Goal: Task Accomplishment & Management: Manage account settings

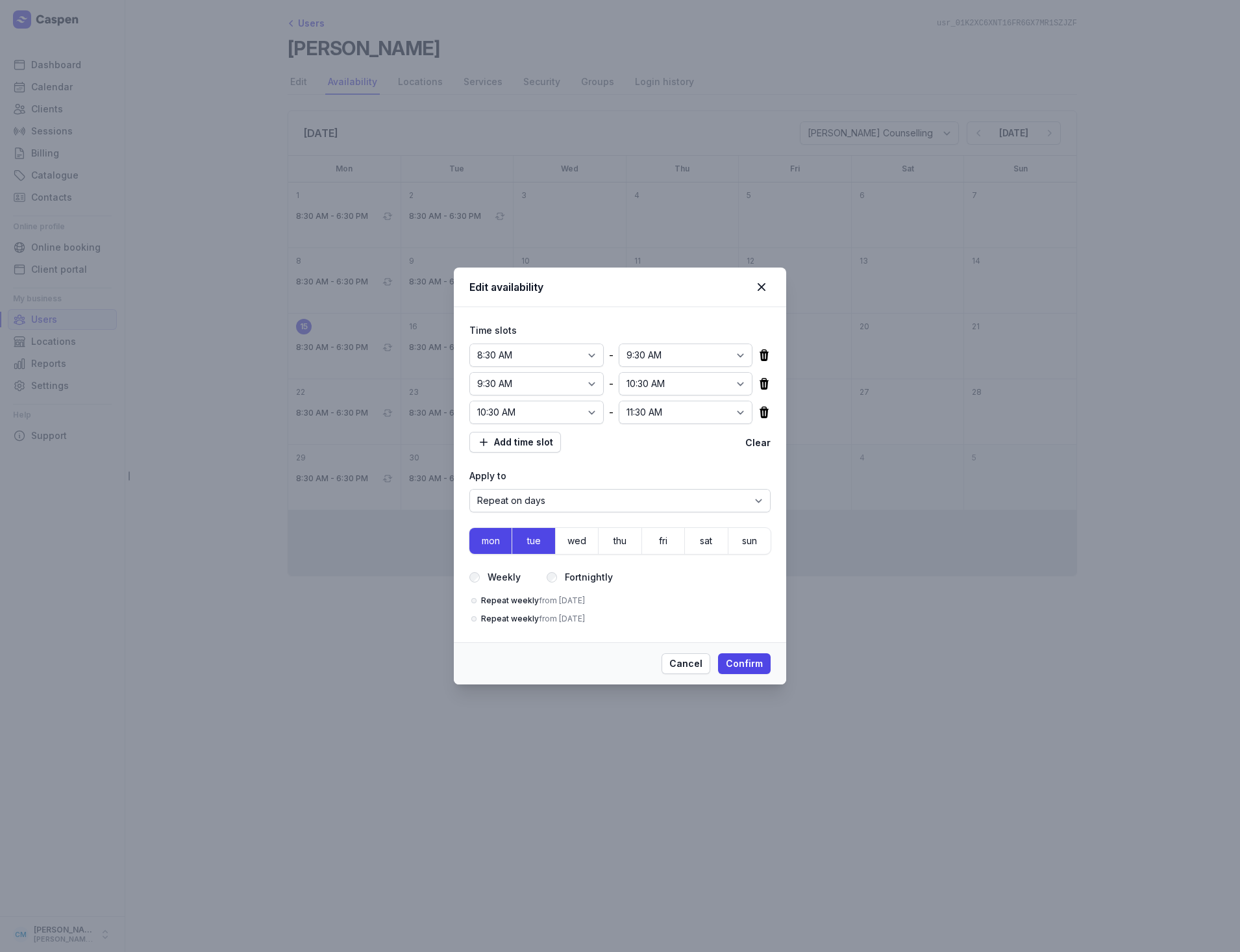
select select "08:30"
select select "09:30"
select select "10:30"
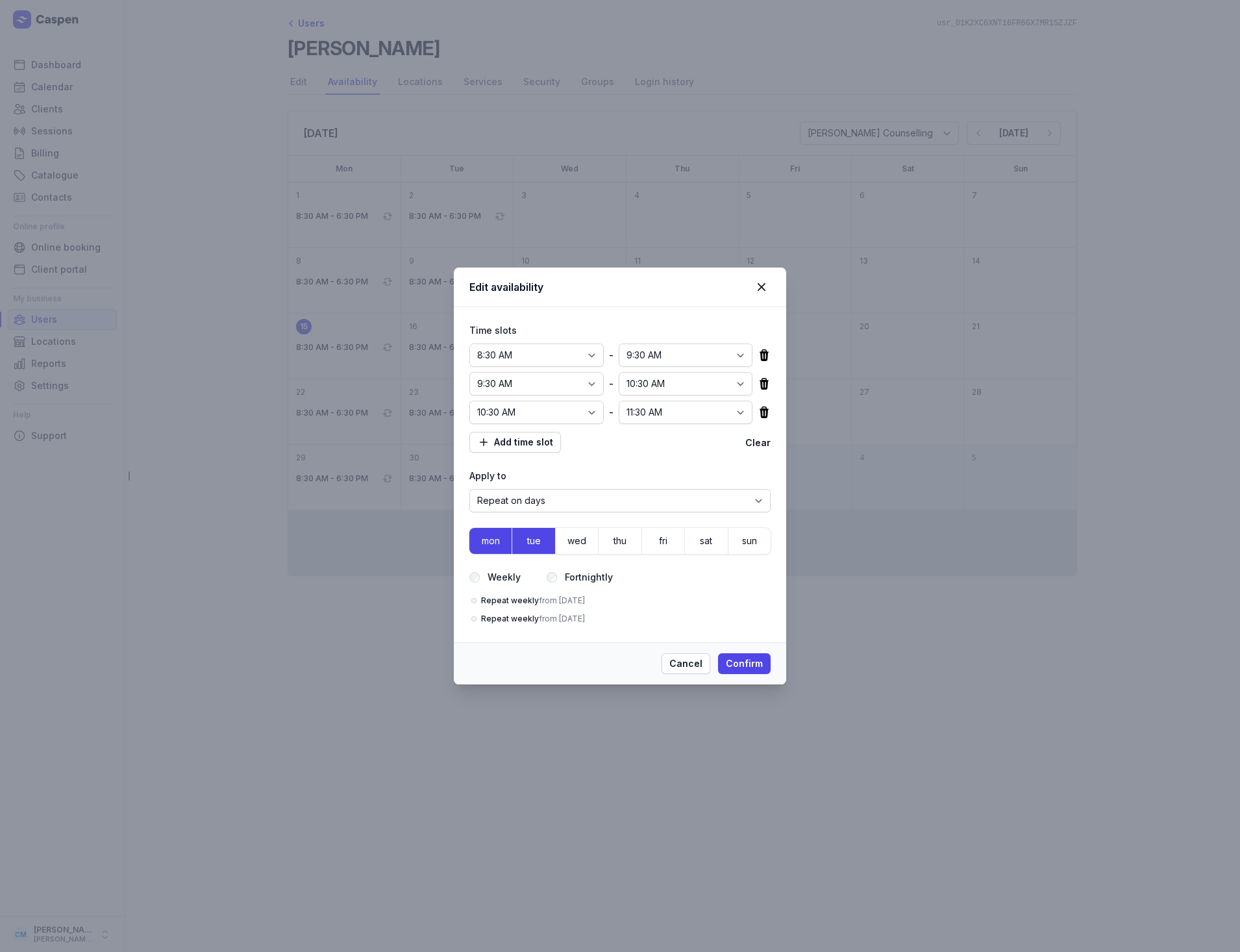
select select "11:30"
select select "true"
click at [766, 284] on icon at bounding box center [761, 287] width 16 height 16
